Goal: Find specific page/section: Find specific page/section

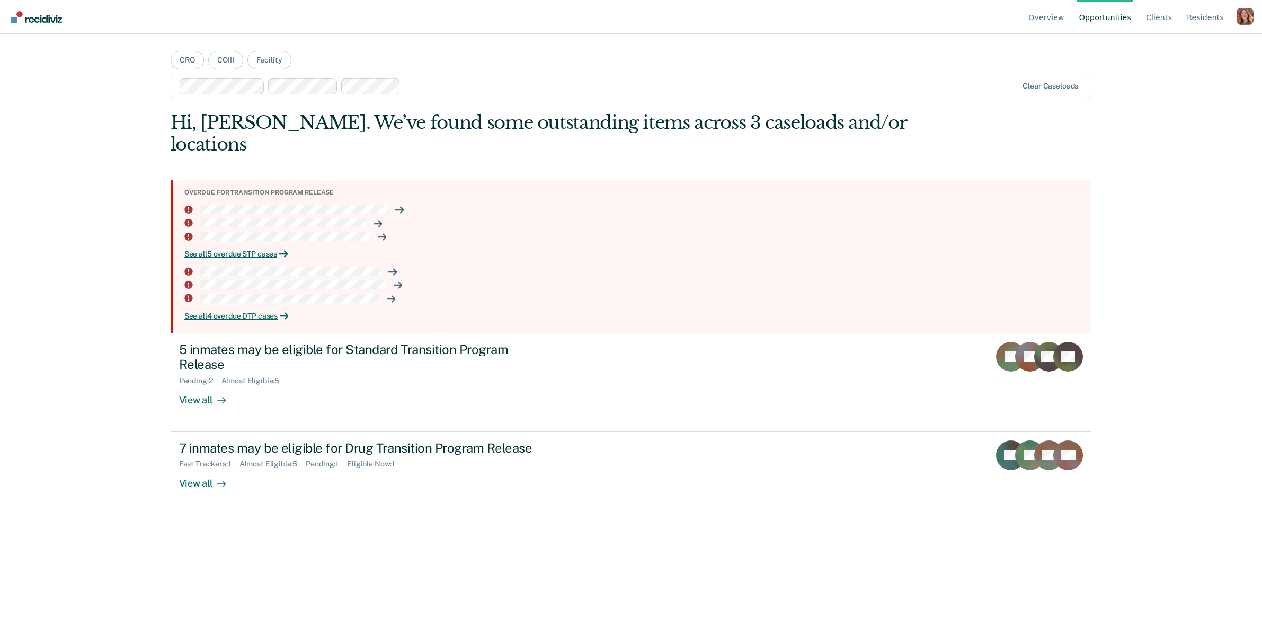
click at [1247, 21] on div "Profile dropdown button" at bounding box center [1245, 16] width 17 height 17
click at [1182, 48] on link "Profile" at bounding box center [1203, 49] width 68 height 9
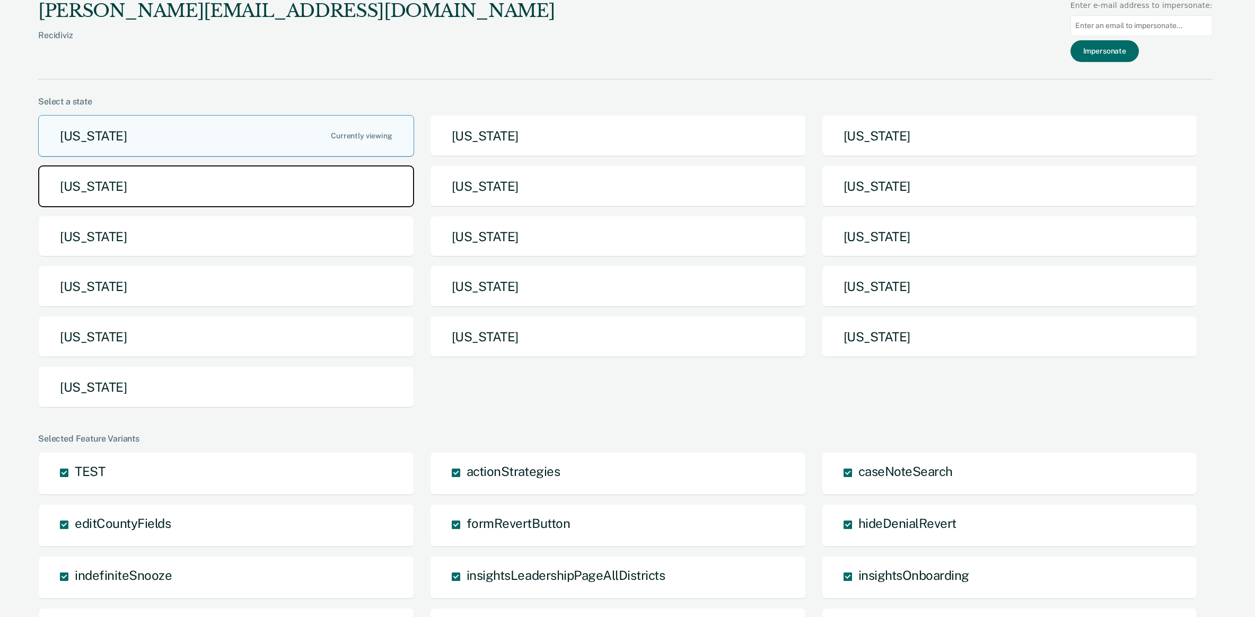
click at [186, 175] on button "[US_STATE]" at bounding box center [226, 186] width 376 height 42
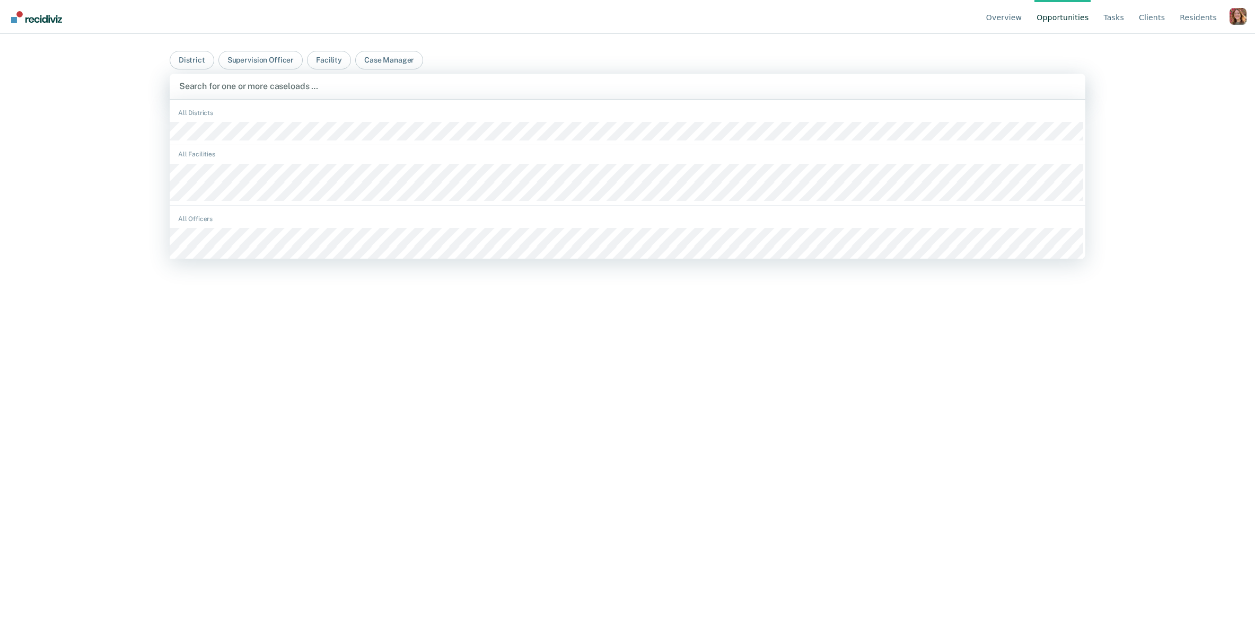
click at [238, 86] on div at bounding box center [627, 86] width 896 height 12
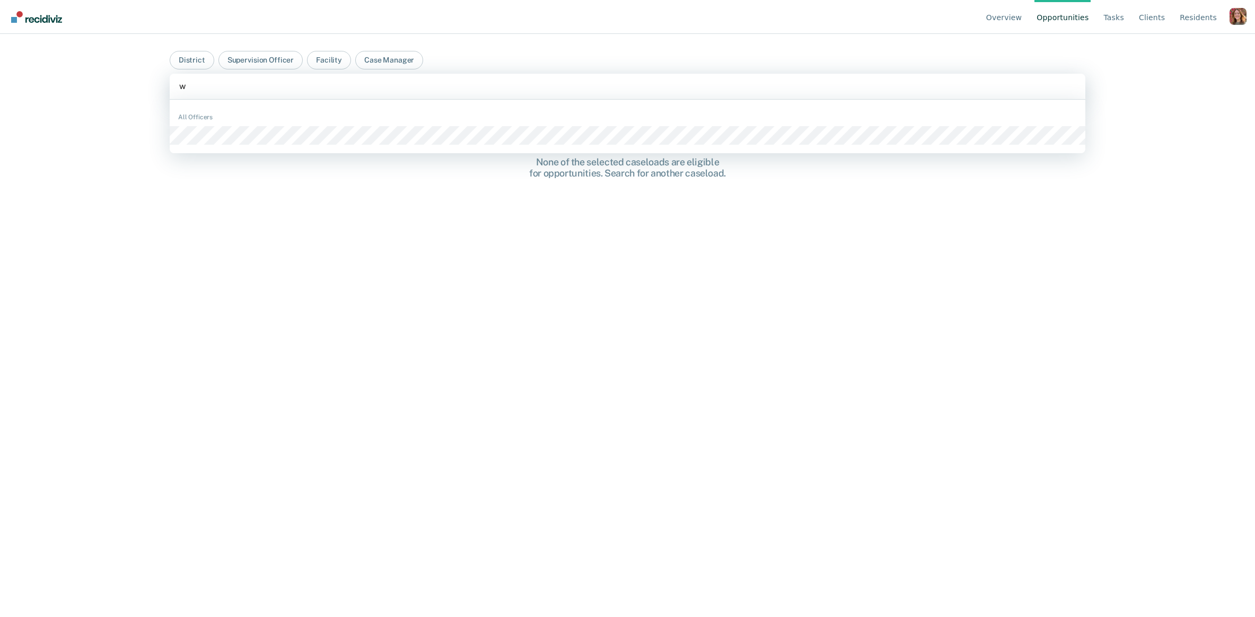
type input "wa"
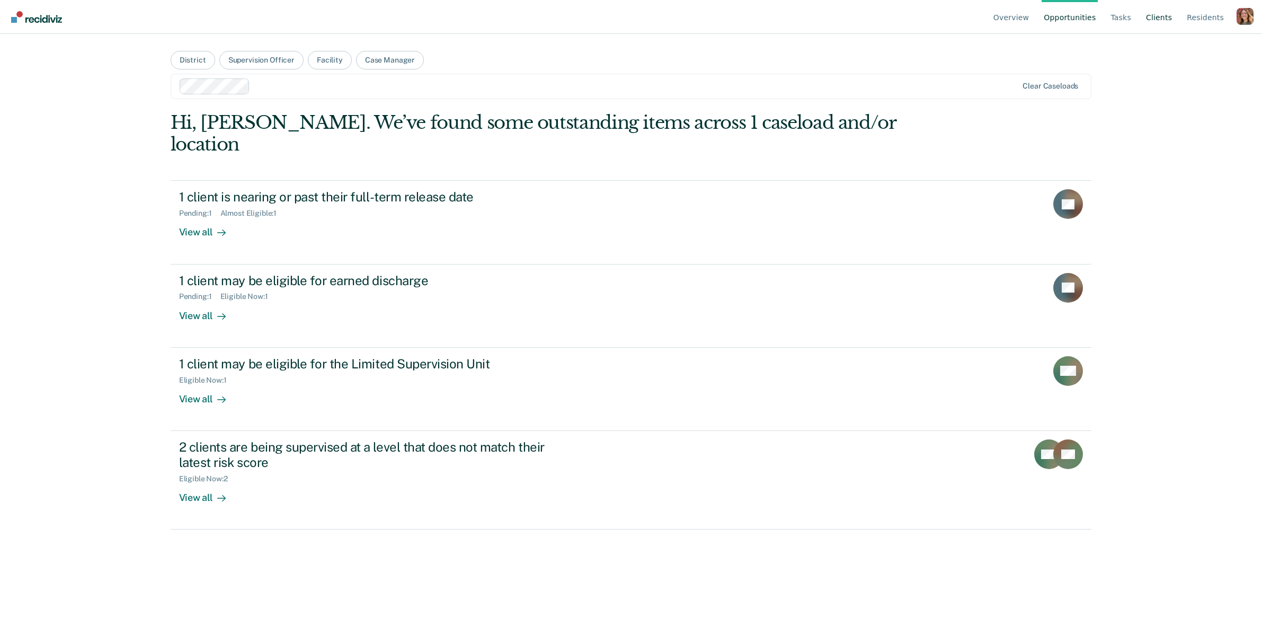
click at [1162, 16] on link "Client s" at bounding box center [1159, 17] width 30 height 34
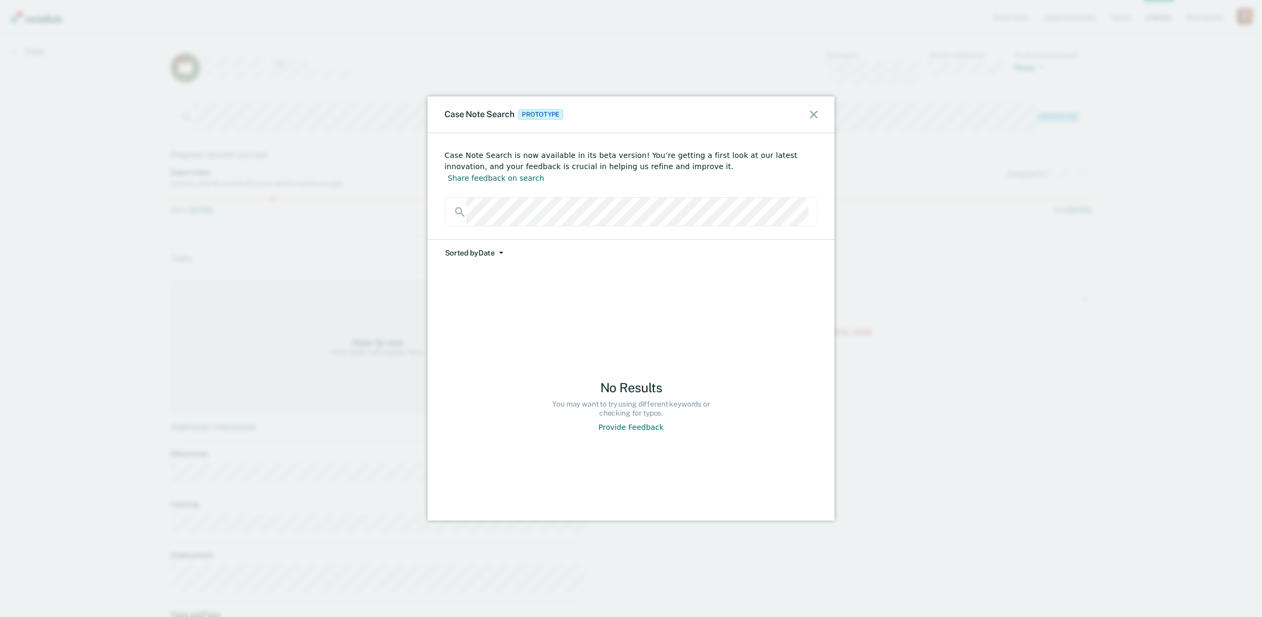
click at [389, 199] on div "Case Note Search Prototype Case Note Search is now available in its beta versio…" at bounding box center [631, 308] width 1262 height 617
click at [815, 113] on icon at bounding box center [813, 114] width 7 height 7
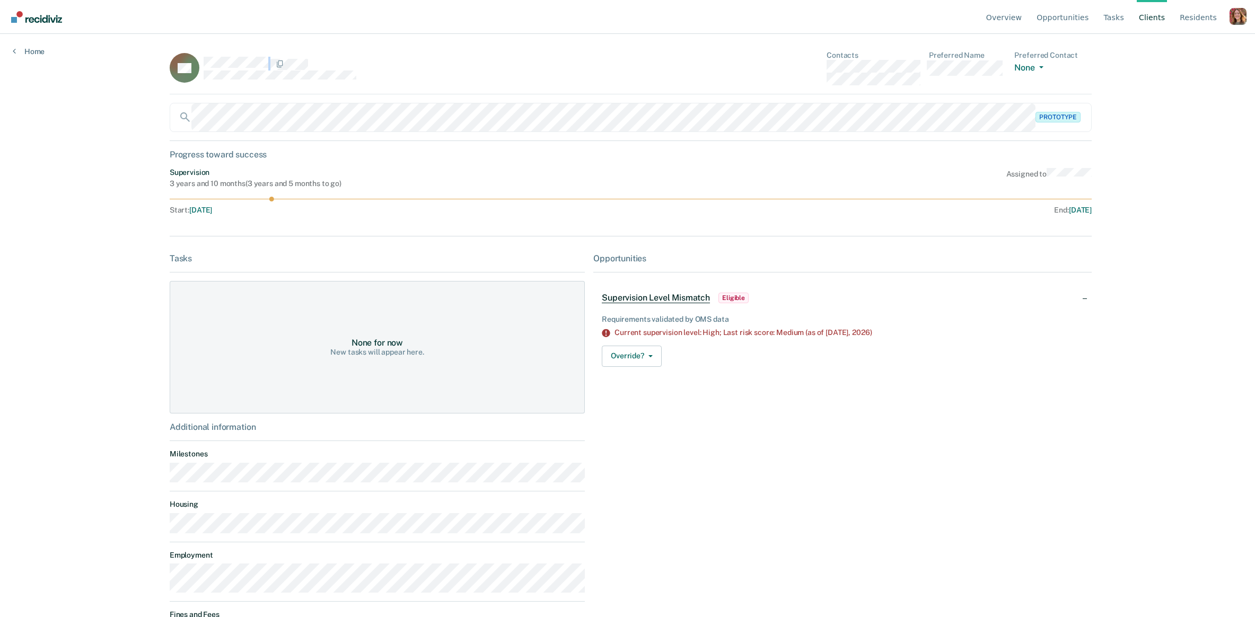
click at [265, 67] on div at bounding box center [394, 64] width 381 height 14
